Goal: Find specific page/section: Find specific page/section

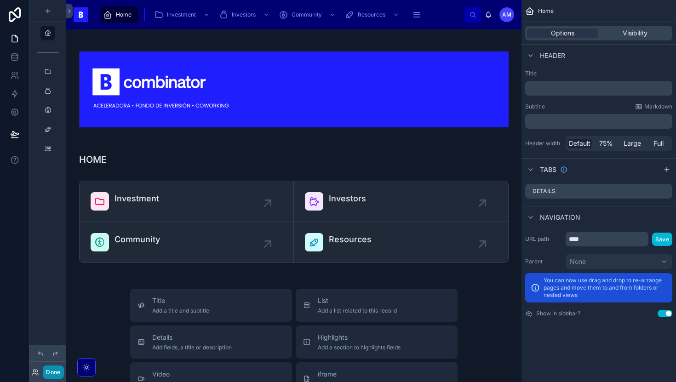
click at [48, 376] on button "Done" at bounding box center [53, 372] width 21 height 13
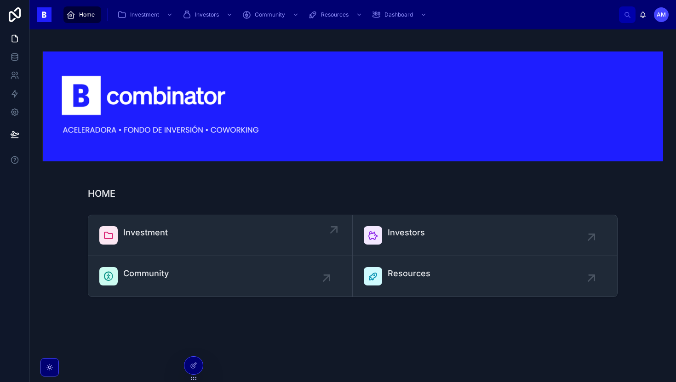
click at [175, 225] on link "Investment" at bounding box center [220, 235] width 265 height 41
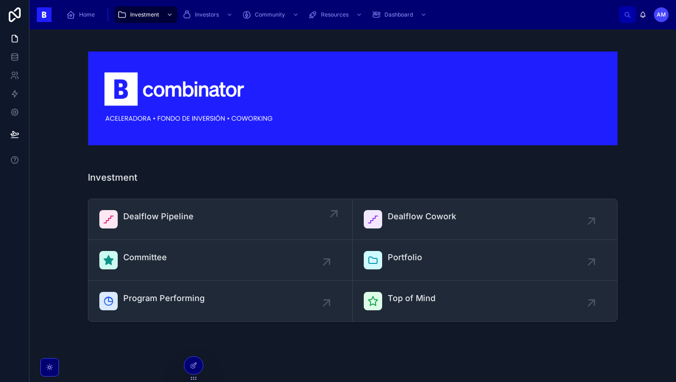
click at [162, 227] on div "Dealflow Pipeline" at bounding box center [158, 219] width 70 height 18
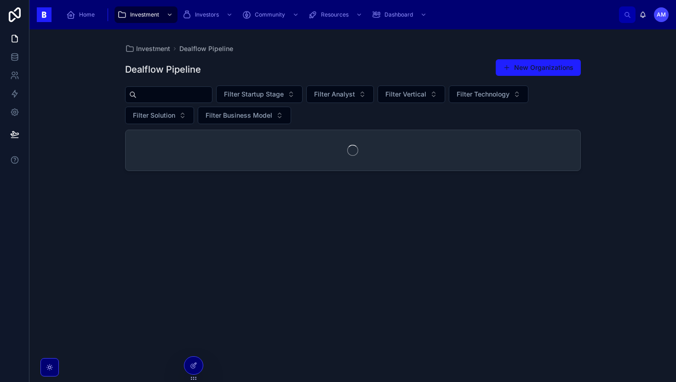
click at [188, 102] on div at bounding box center [168, 94] width 87 height 17
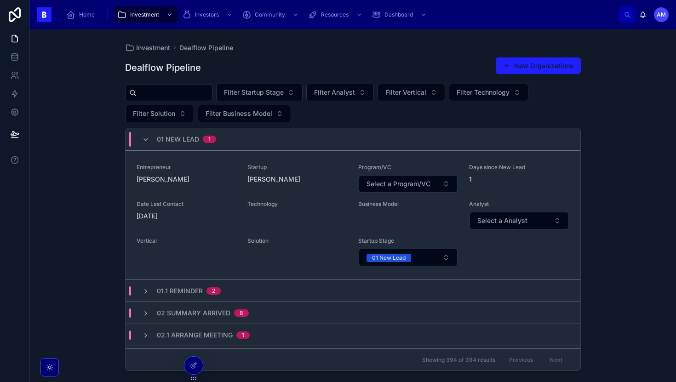
click at [188, 93] on input "text" at bounding box center [174, 92] width 75 height 13
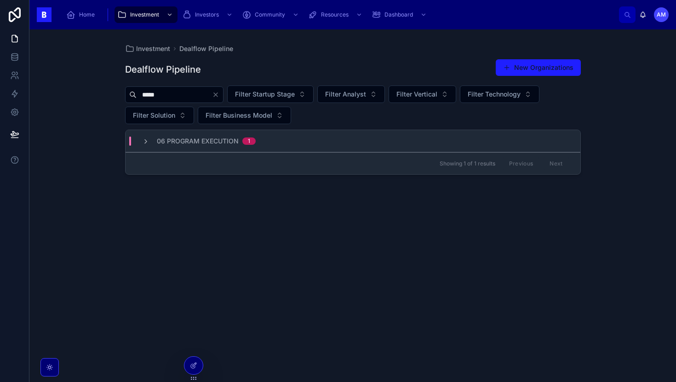
type input "*****"
click at [216, 147] on div "06 Program Execution 1" at bounding box center [353, 141] width 455 height 22
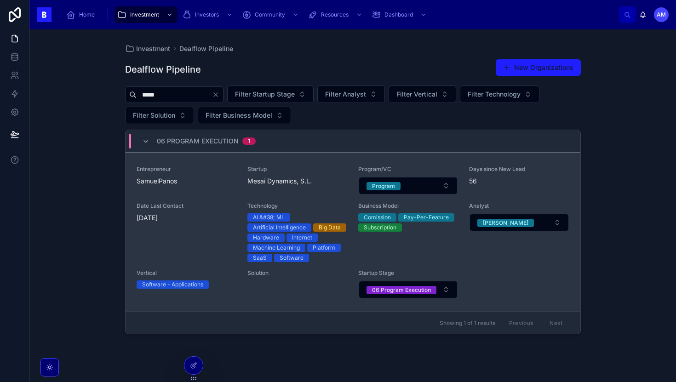
click at [213, 173] on span "Entrepreneur" at bounding box center [187, 169] width 100 height 7
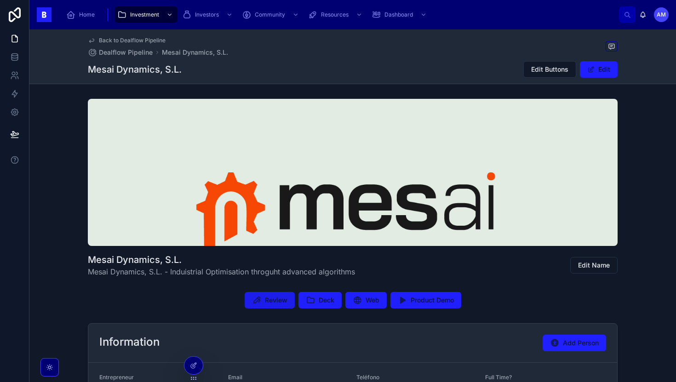
click at [252, 299] on icon at bounding box center [256, 300] width 9 height 9
